Goal: Transaction & Acquisition: Book appointment/travel/reservation

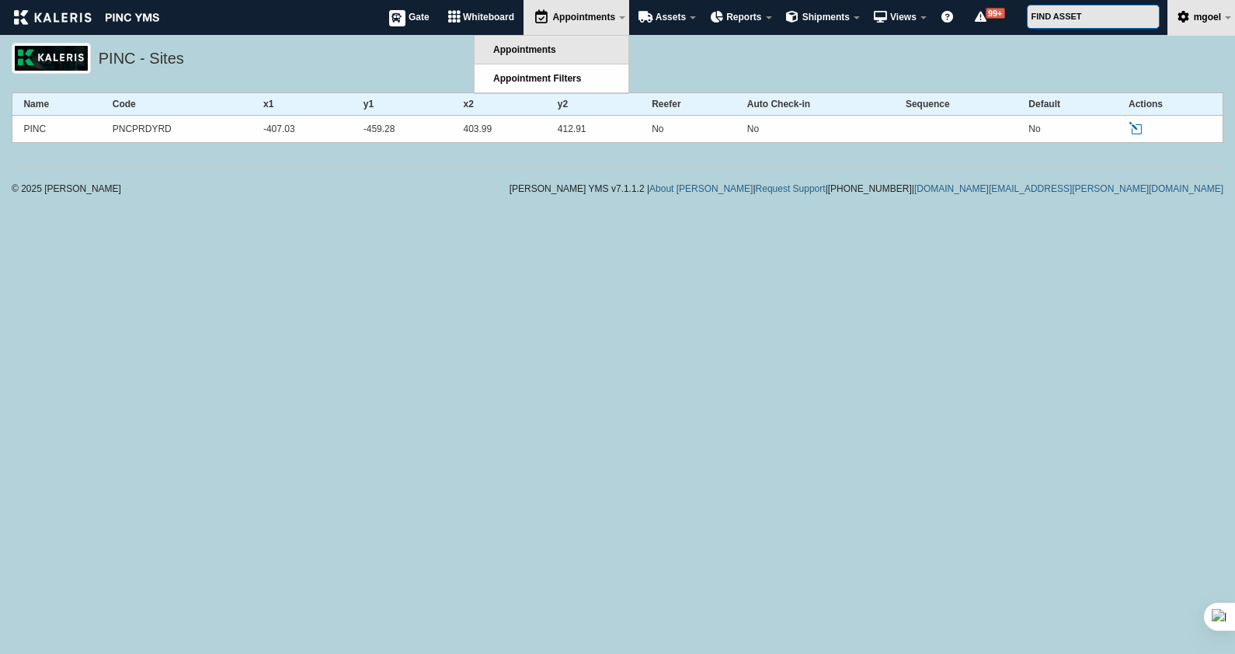
click at [587, 50] on link "Appointments" at bounding box center [552, 50] width 154 height 28
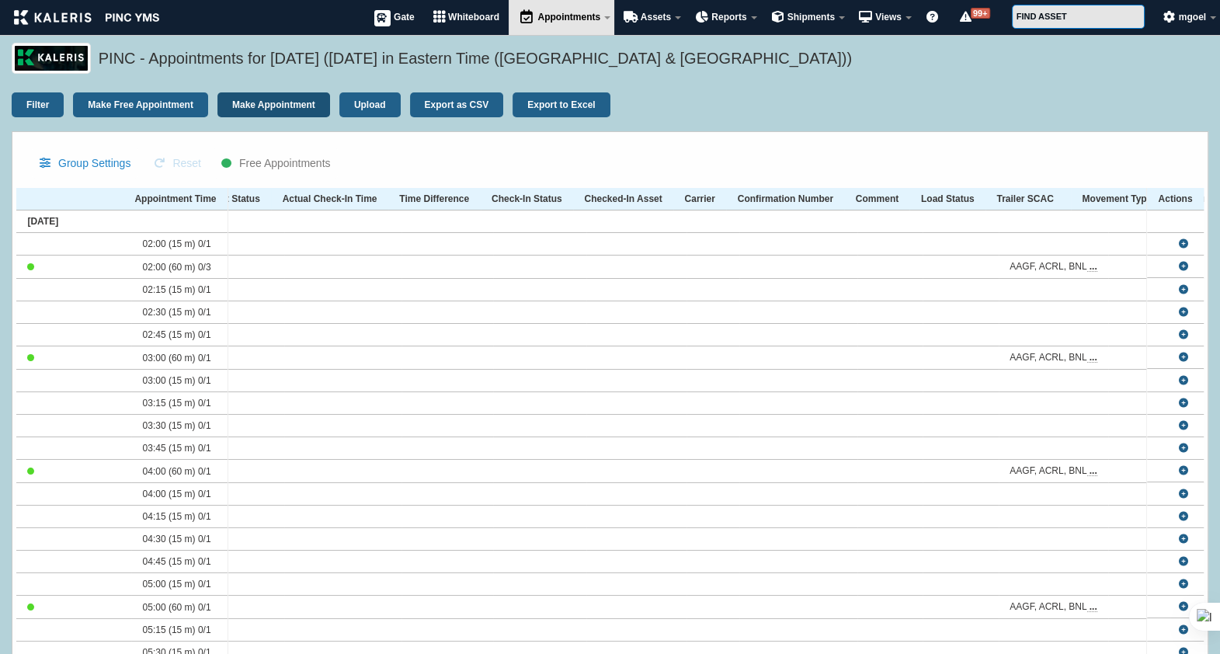
click at [282, 106] on link "Make Appointment" at bounding box center [274, 104] width 113 height 25
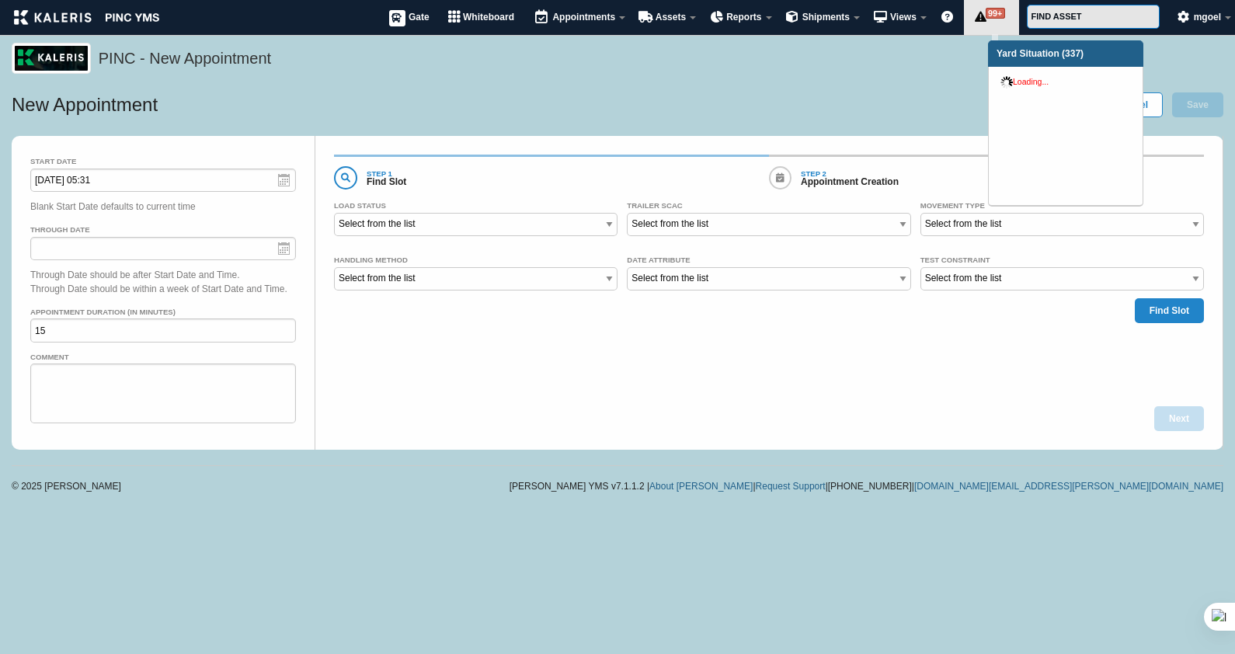
click at [987, 31] on link "99+ Alerts" at bounding box center [991, 17] width 55 height 35
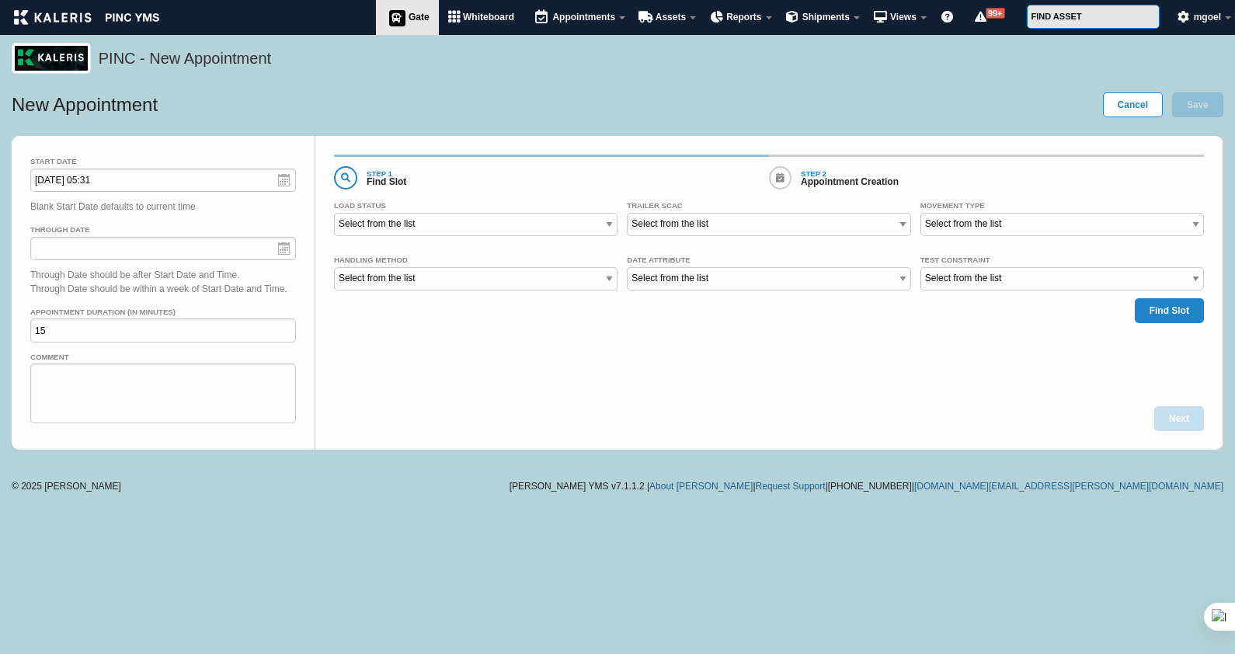
click at [402, 21] on icon at bounding box center [396, 18] width 23 height 19
